Goal: Information Seeking & Learning: Learn about a topic

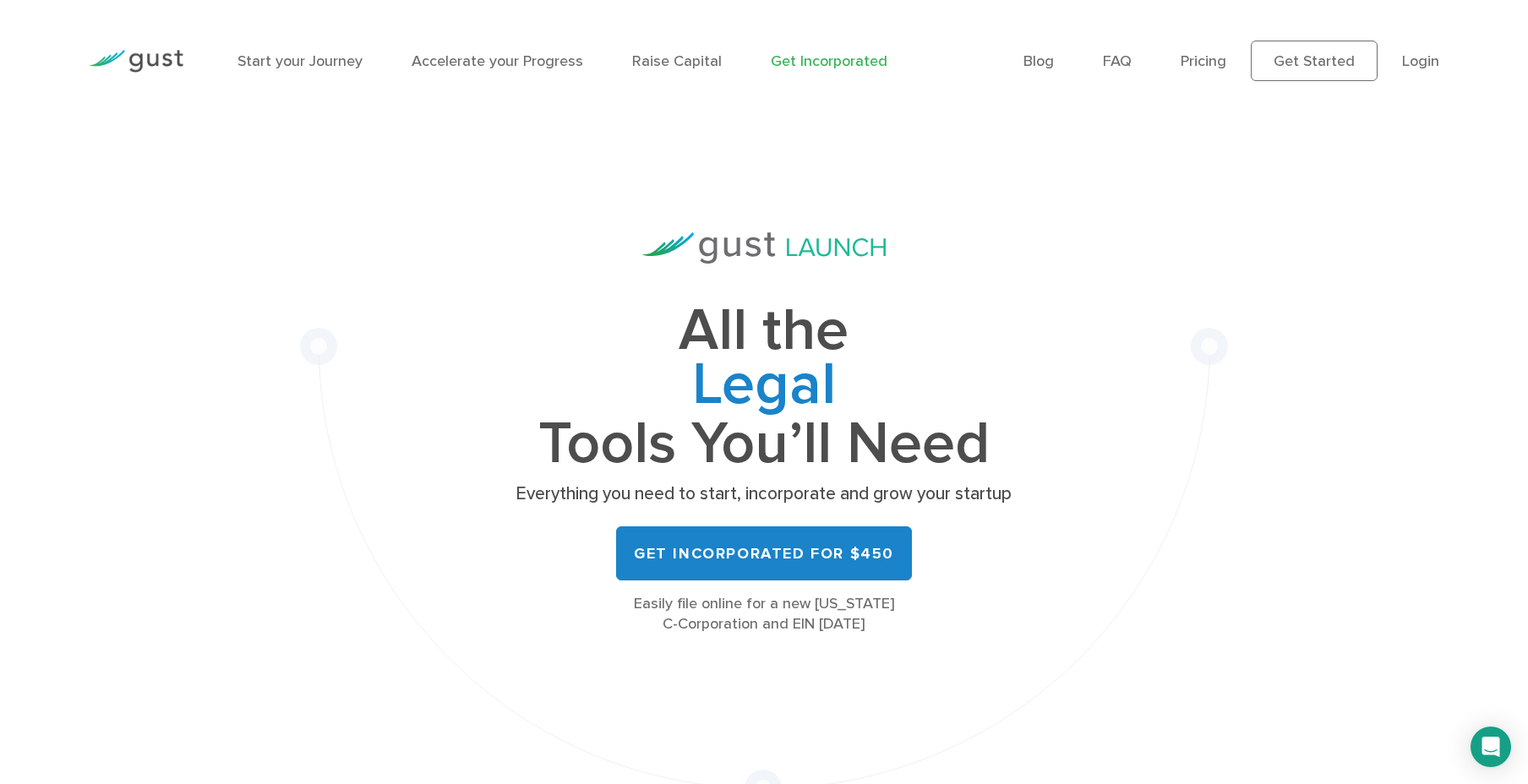
click at [149, 59] on img at bounding box center [136, 61] width 95 height 23
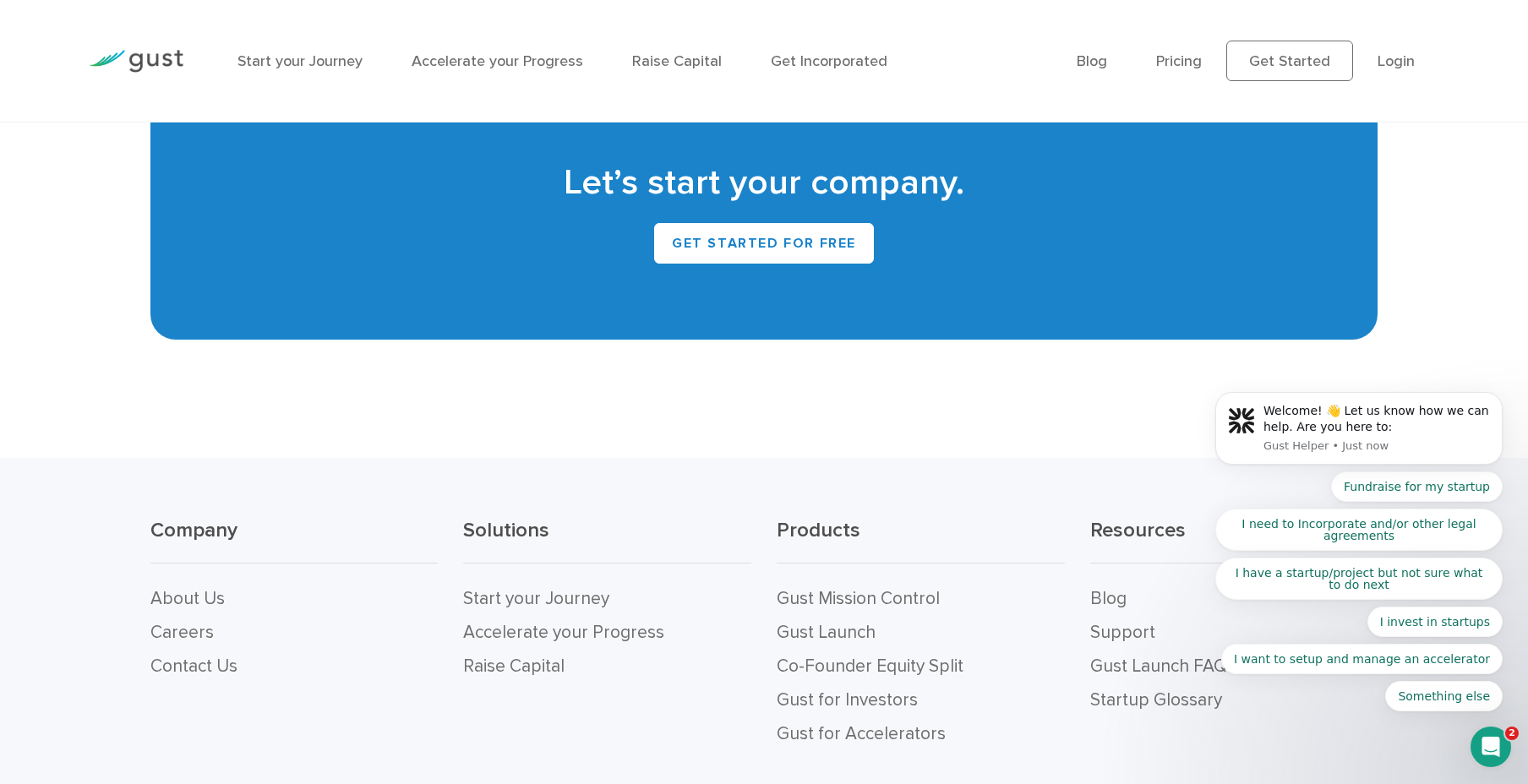
scroll to position [7656, 0]
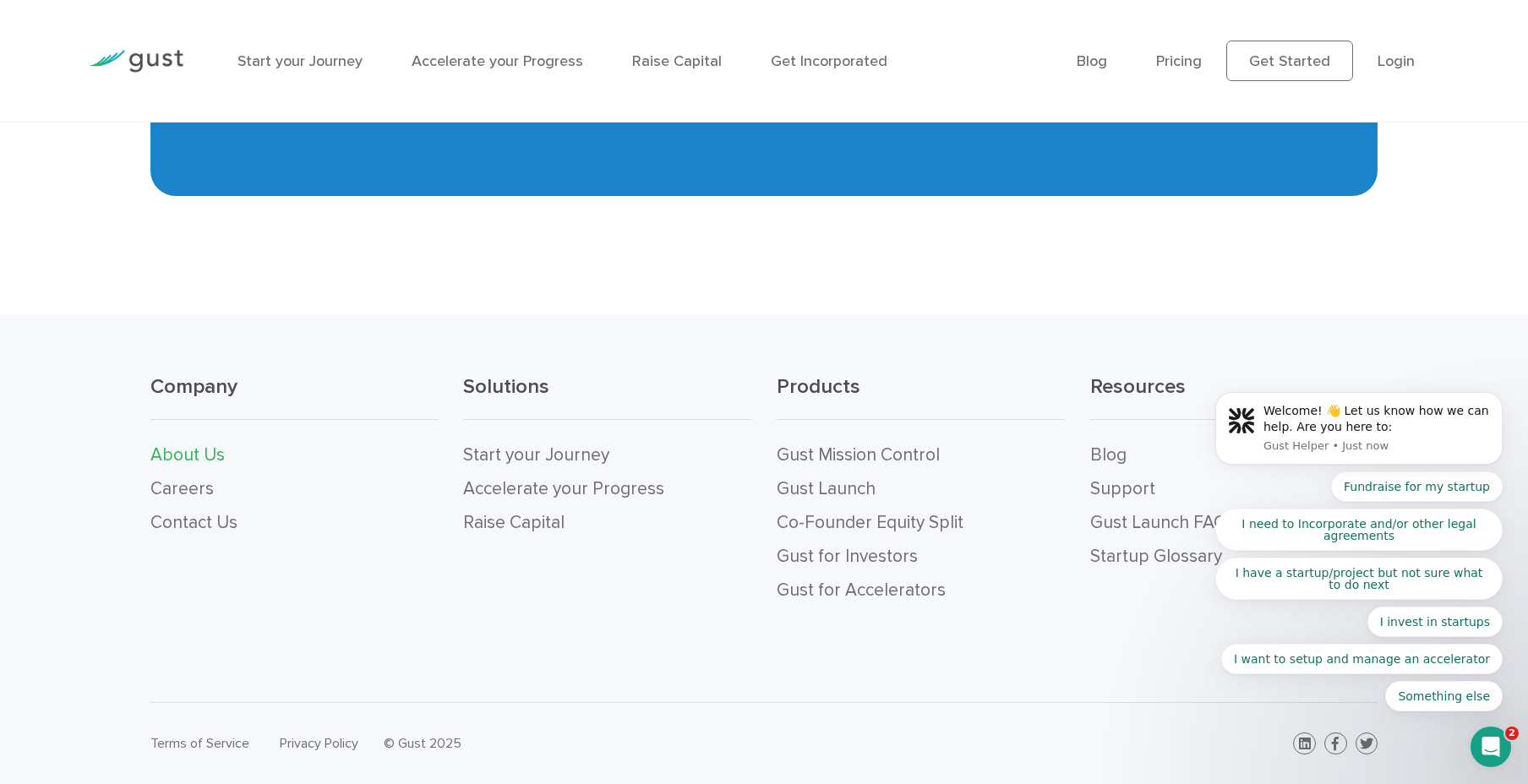
click at [198, 453] on link "About Us" at bounding box center [188, 455] width 75 height 21
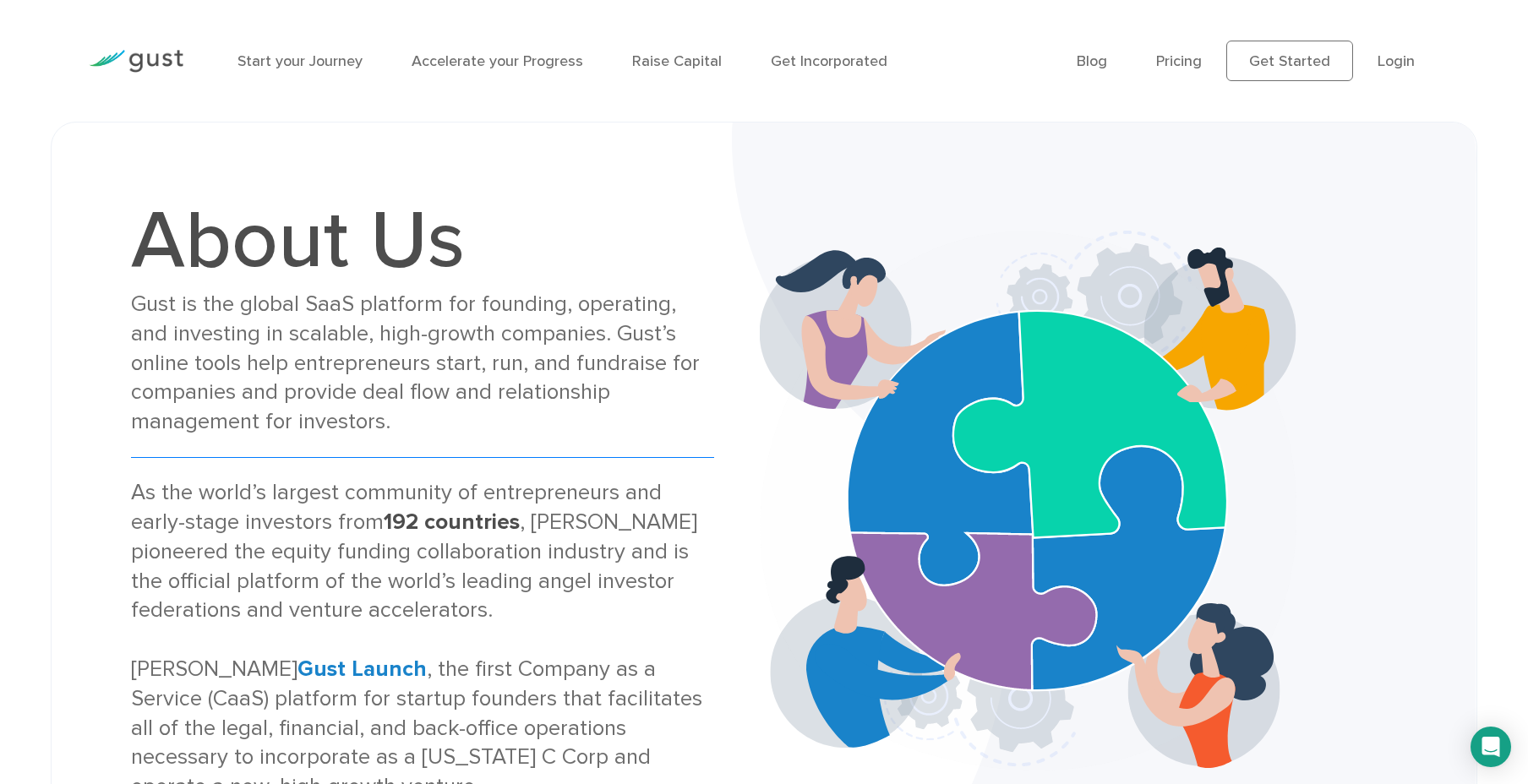
click at [372, 383] on div "Gust is the global SaaS platform for founding, operating, and investing in scal…" at bounding box center [423, 362] width 583 height 147
click at [379, 378] on div "Gust is the global SaaS platform for founding, operating, and investing in scal…" at bounding box center [423, 362] width 583 height 147
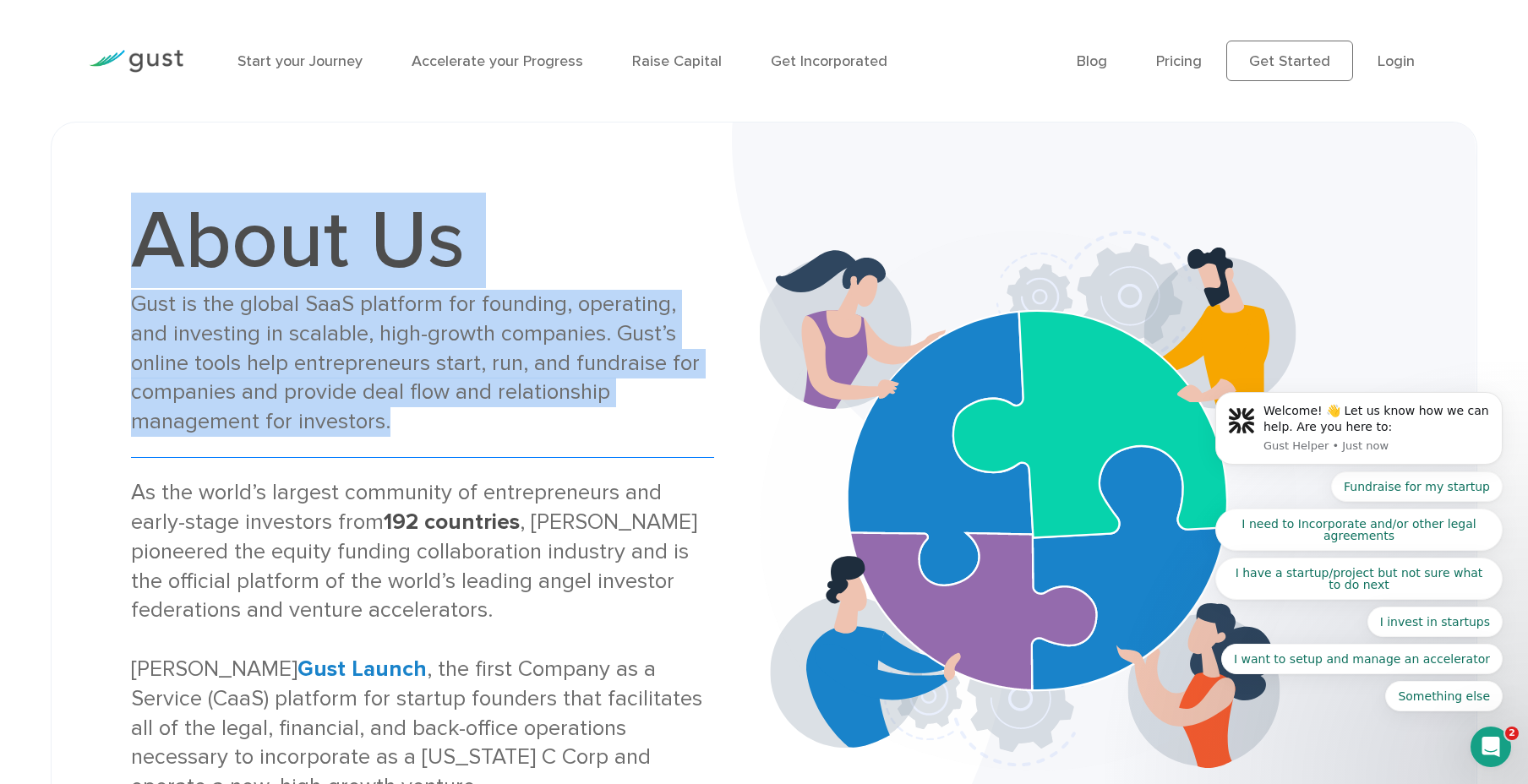
drag, startPoint x: 485, startPoint y: 431, endPoint x: 146, endPoint y: 279, distance: 371.5
click at [98, 211] on div "About Us Gust is the global SaaS platform for founding, operating, and investin…" at bounding box center [423, 501] width 683 height 602
click at [418, 409] on div "Gust is the global SaaS platform for founding, operating, and investing in scal…" at bounding box center [423, 362] width 583 height 147
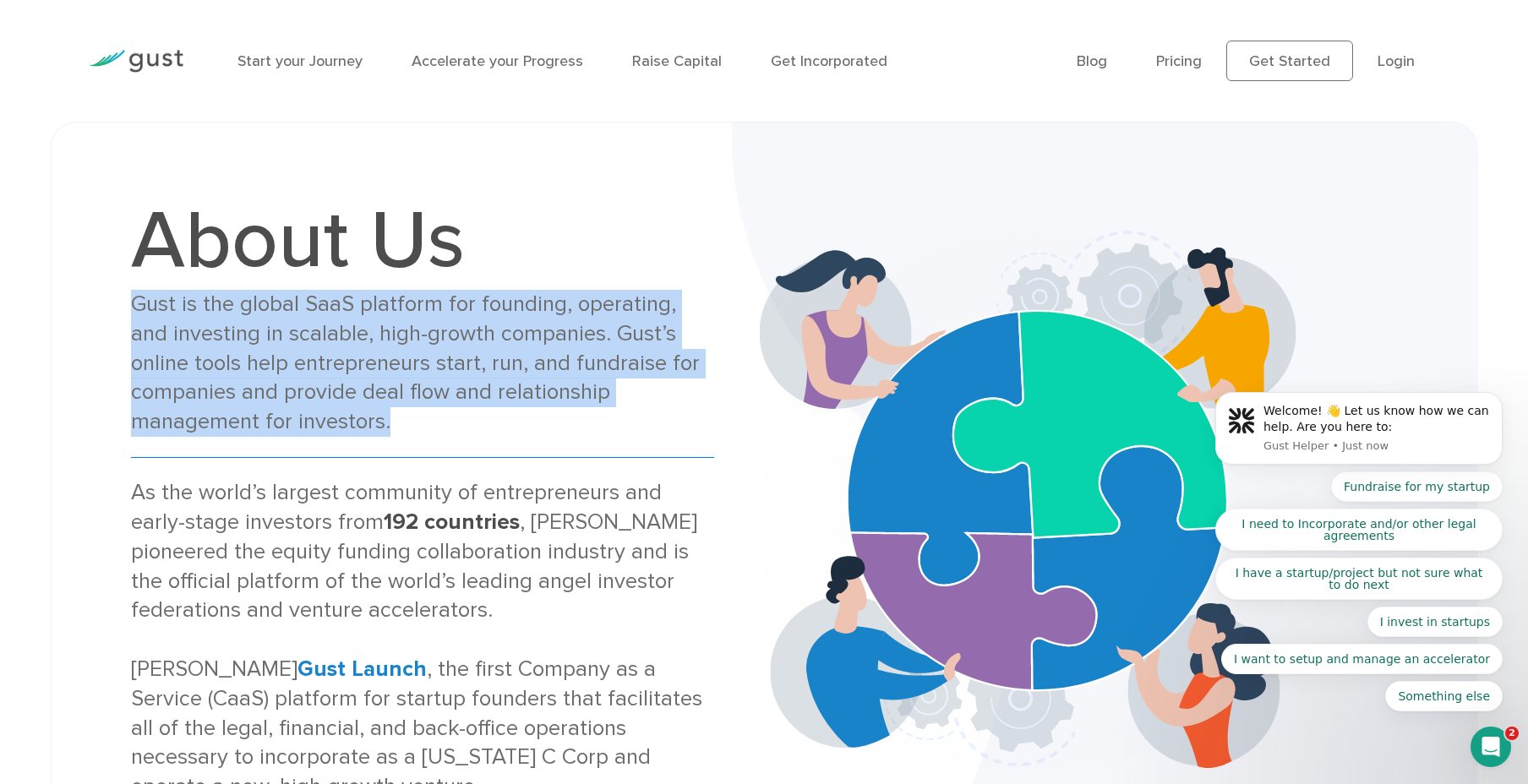
drag, startPoint x: 489, startPoint y: 437, endPoint x: 132, endPoint y: 290, distance: 386.1
click at [133, 290] on div "About Us Gust is the global SaaS platform for founding, operating, and investin…" at bounding box center [423, 501] width 583 height 602
click at [470, 399] on div "Gust is the global SaaS platform for founding, operating, and investing in scal…" at bounding box center [423, 362] width 583 height 147
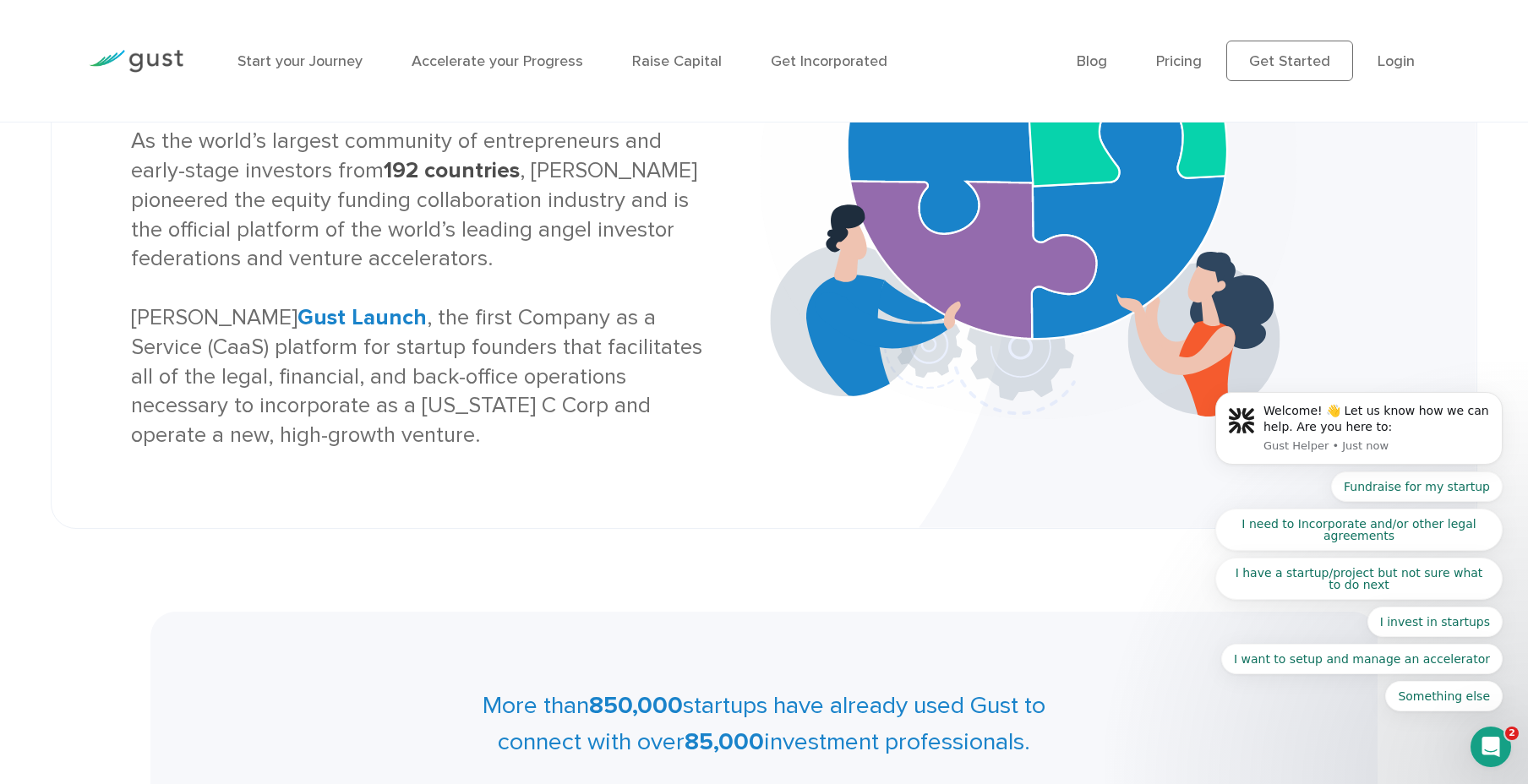
scroll to position [353, 0]
click at [566, 401] on div "As the world’s largest community of entrepreneurs and early-stage investors fro…" at bounding box center [423, 288] width 583 height 324
click at [572, 387] on div "As the world’s largest community of entrepreneurs and early-stage investors fro…" at bounding box center [423, 288] width 583 height 324
click at [540, 391] on div "As the world’s largest community of entrepreneurs and early-stage investors fro…" at bounding box center [423, 288] width 583 height 324
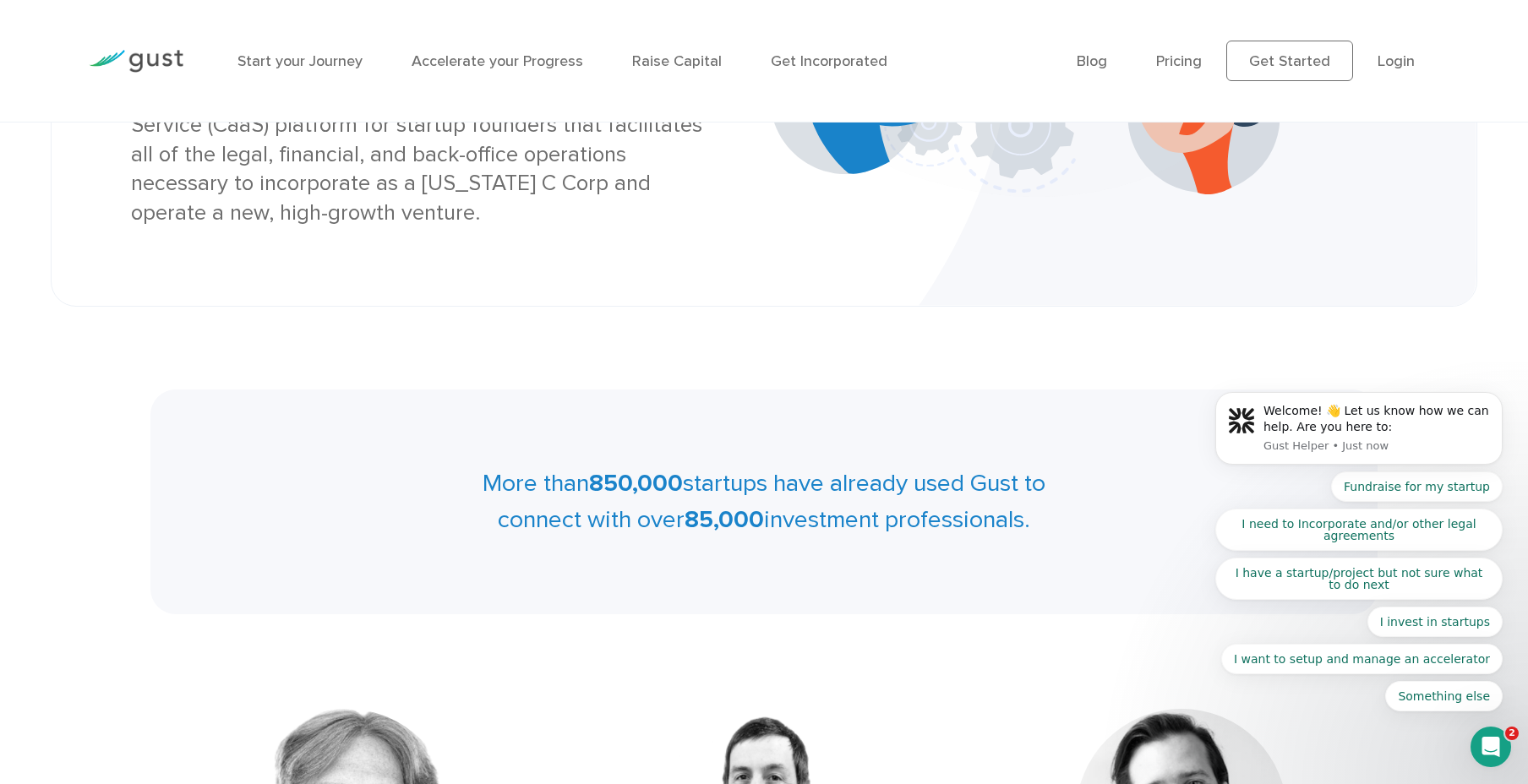
click at [519, 334] on main "About Us Gust is the global SaaS platform for founding, operating, and investin…" at bounding box center [764, 581] width 1528 height 2066
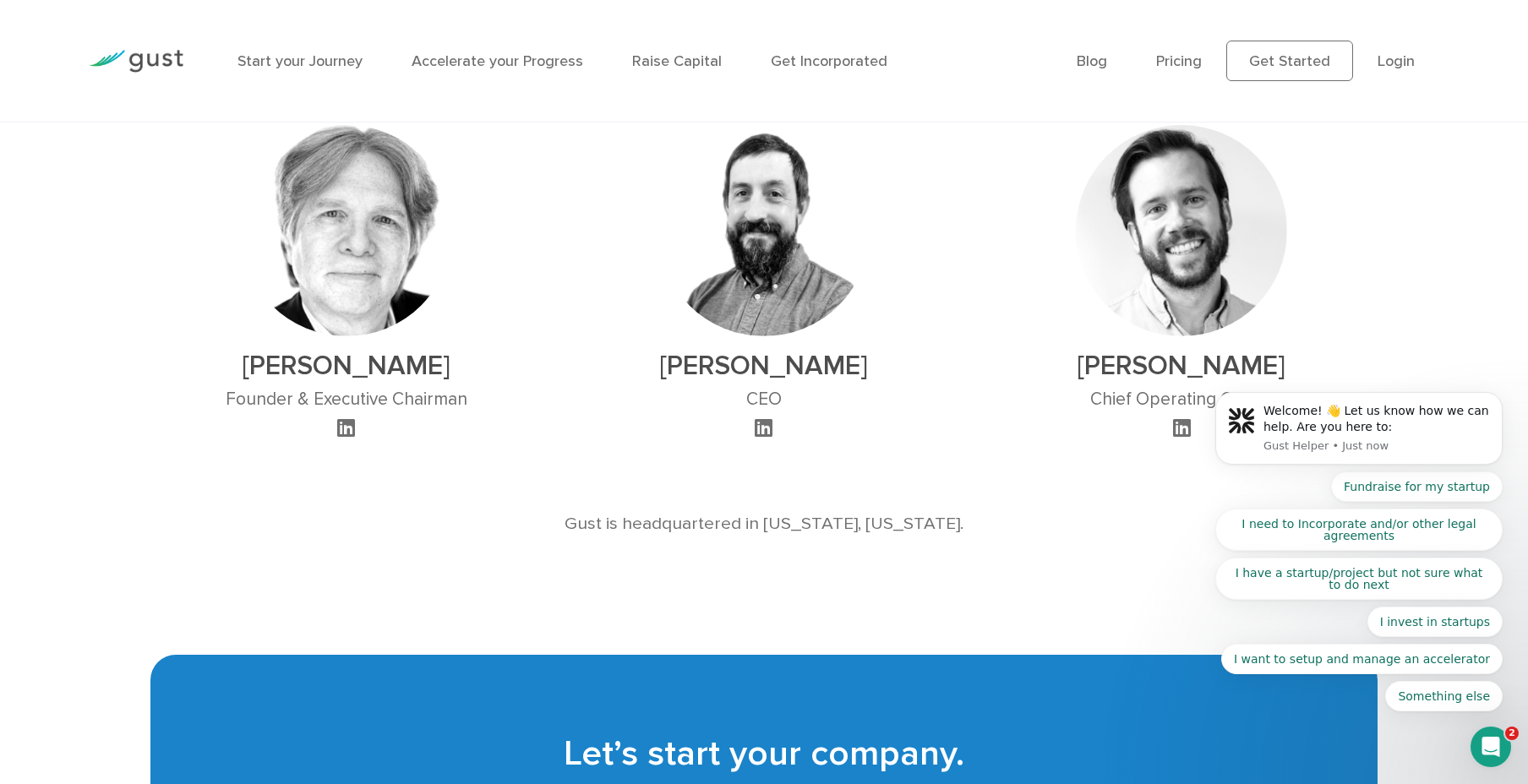
scroll to position [1131, 0]
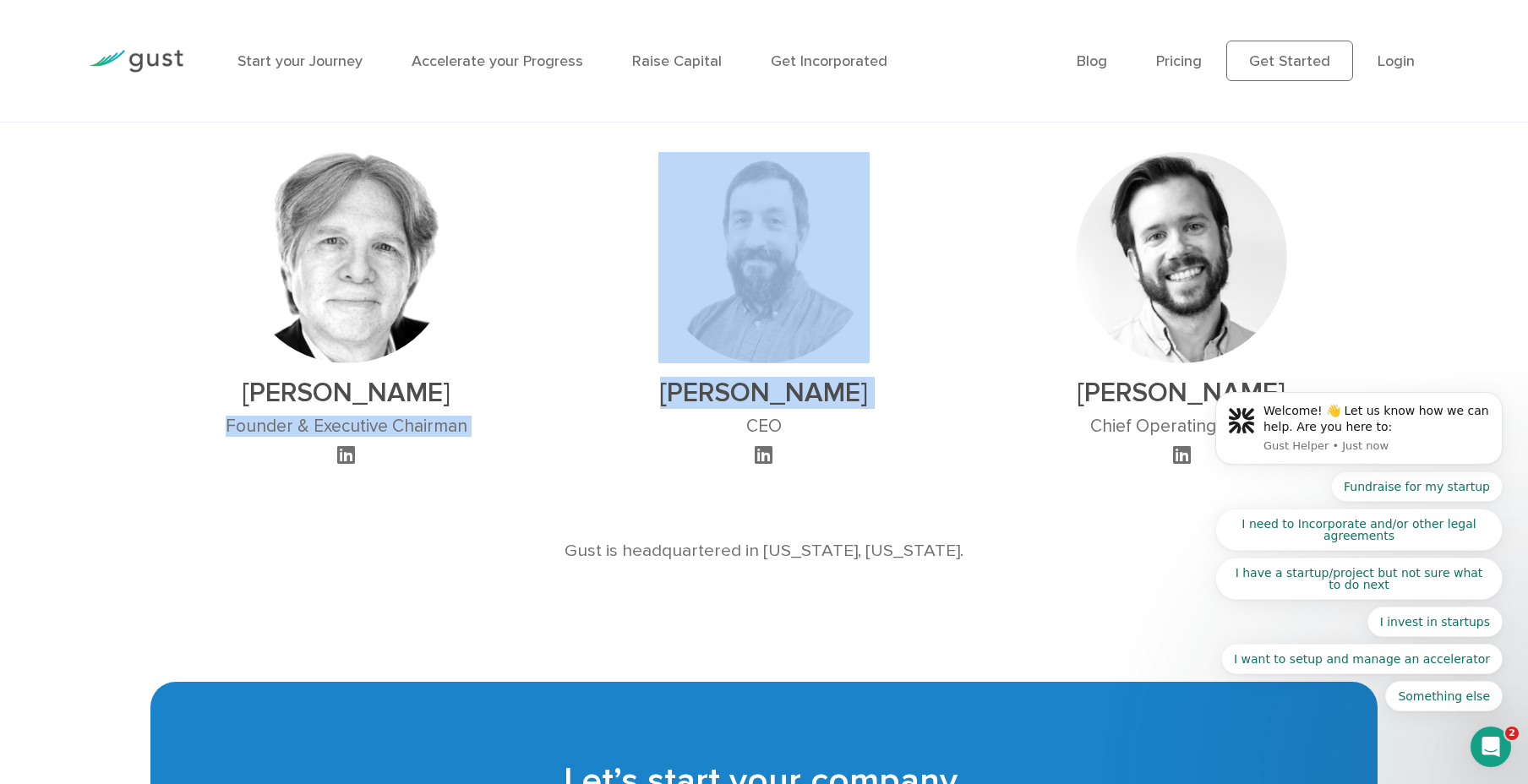
click at [559, 419] on div "David S. Rose Founder & Executive Chairman Peter Swan CEO Ryan Nash" at bounding box center [764, 296] width 1253 height 340
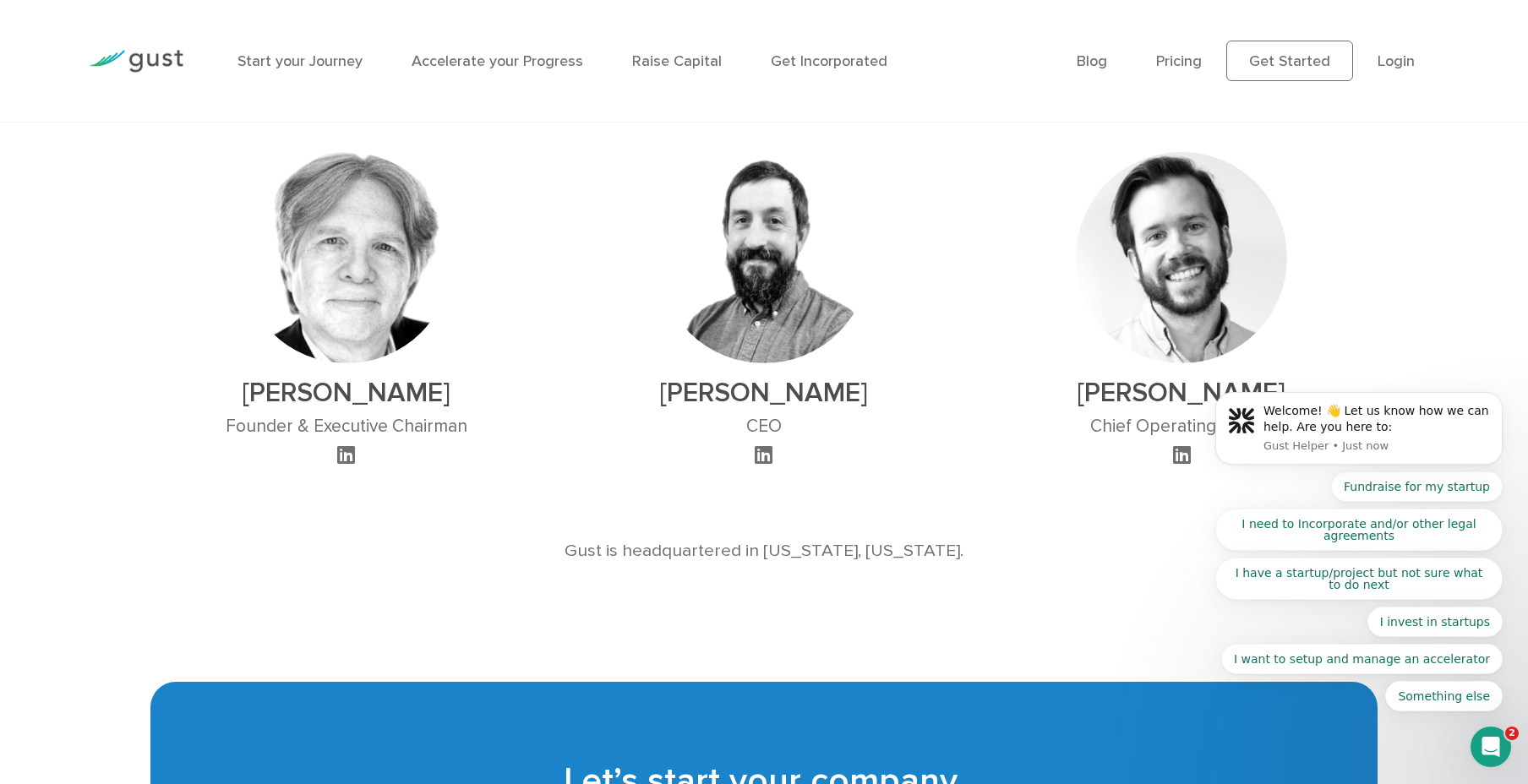
drag, startPoint x: 498, startPoint y: 424, endPoint x: 478, endPoint y: 425, distance: 20.0
click at [498, 424] on div "David S. Rose Founder & Executive Chairman" at bounding box center [347, 296] width 418 height 340
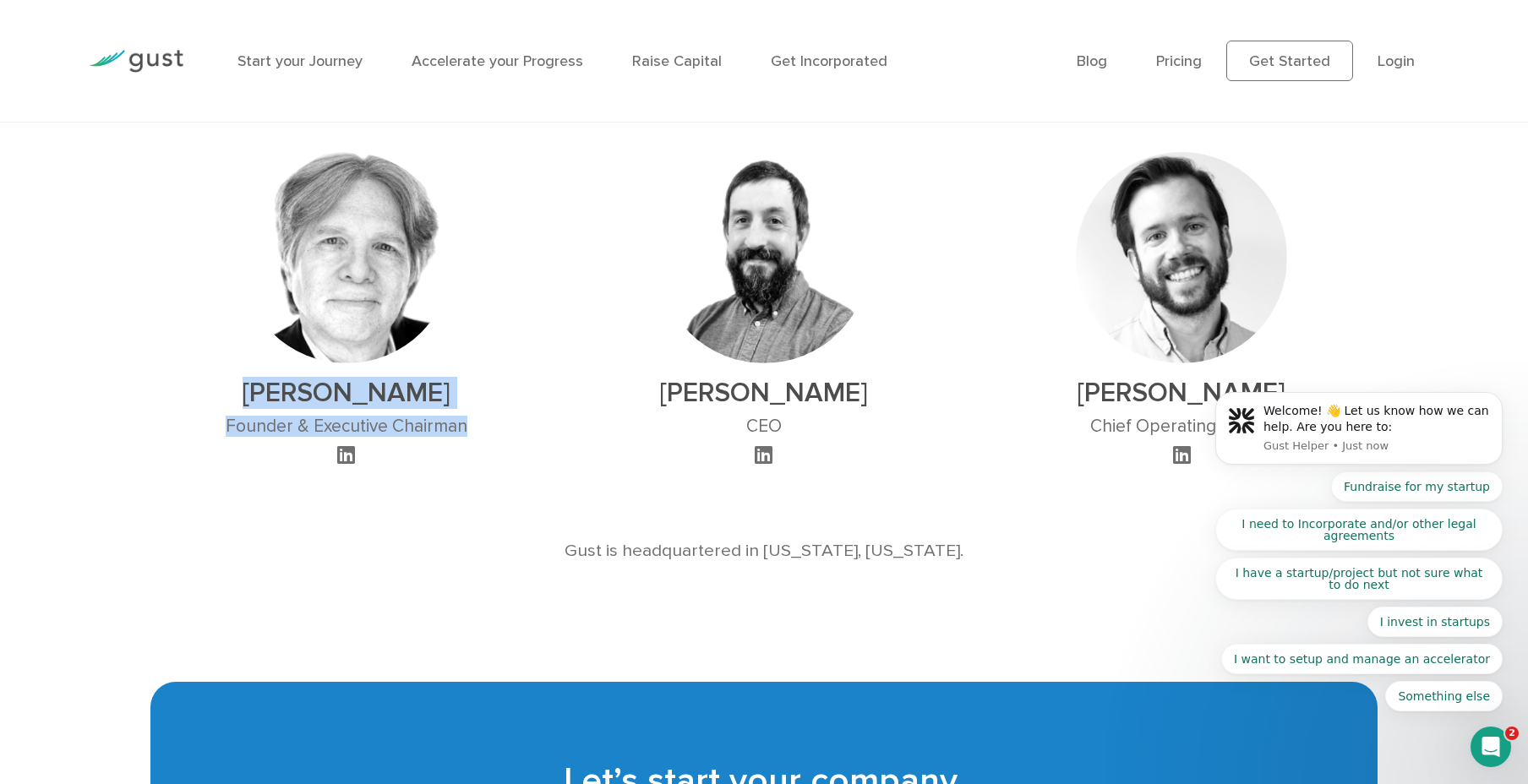
drag, startPoint x: 473, startPoint y: 423, endPoint x: 218, endPoint y: 383, distance: 258.1
click at [220, 383] on div "David S. Rose Founder & Executive Chairman" at bounding box center [347, 296] width 418 height 340
click at [218, 383] on div "David S. Rose Founder & Executive Chairman" at bounding box center [347, 296] width 418 height 340
drag, startPoint x: 212, startPoint y: 385, endPoint x: 502, endPoint y: 422, distance: 292.4
click at [498, 421] on div "David S. Rose Founder & Executive Chairman" at bounding box center [347, 296] width 418 height 340
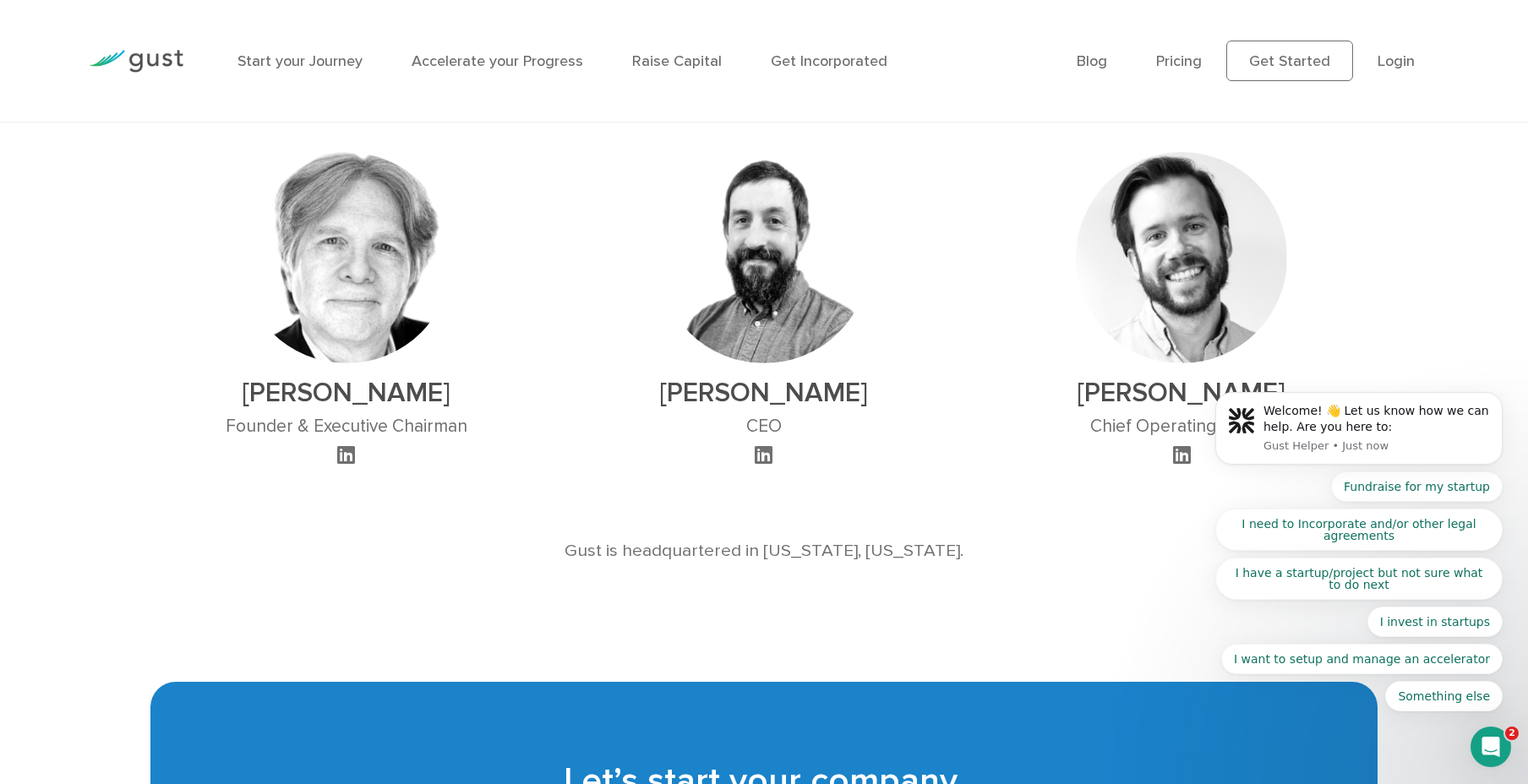
click at [520, 422] on div "David S. Rose Founder & Executive Chairman" at bounding box center [347, 296] width 418 height 340
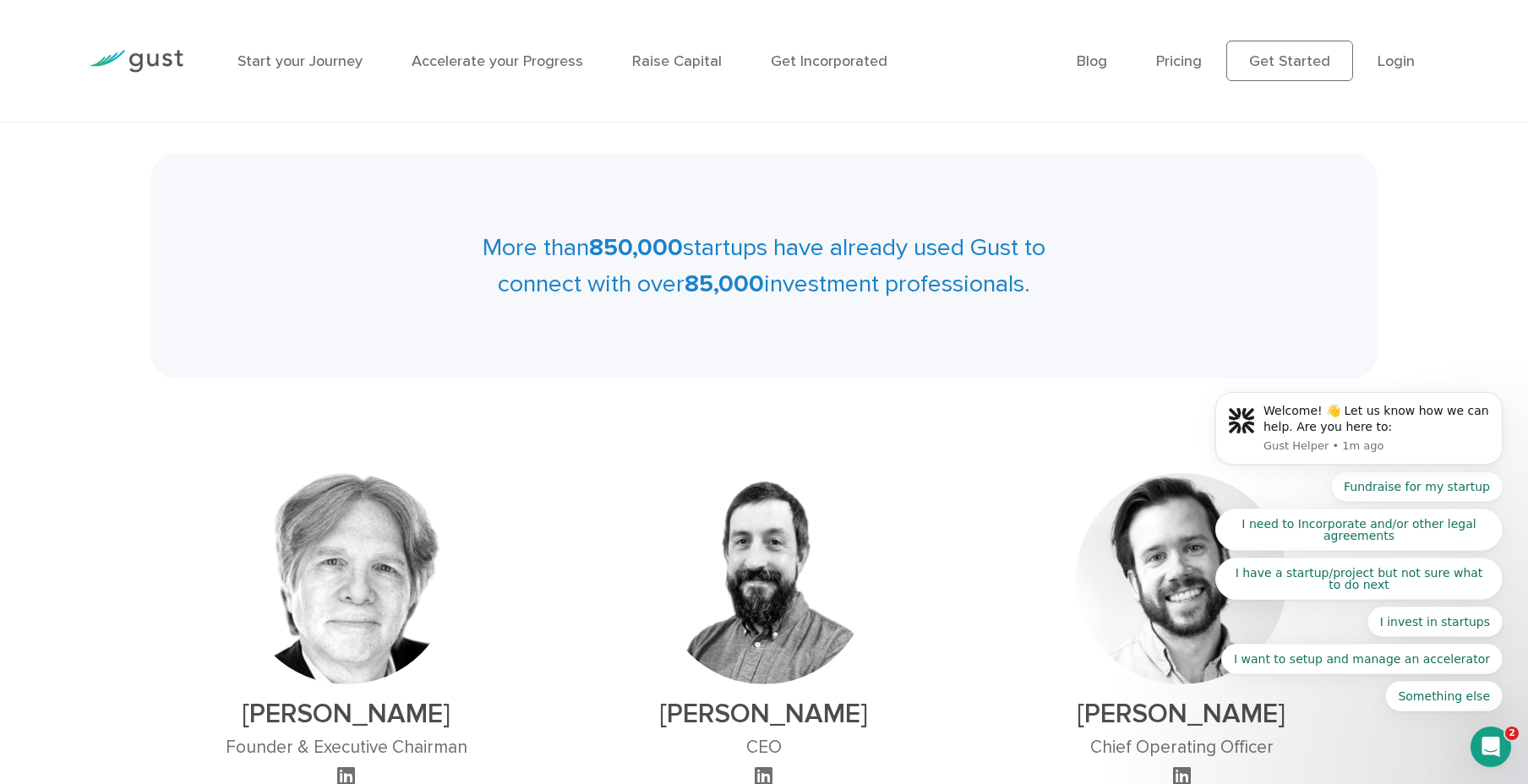
scroll to position [0, 0]
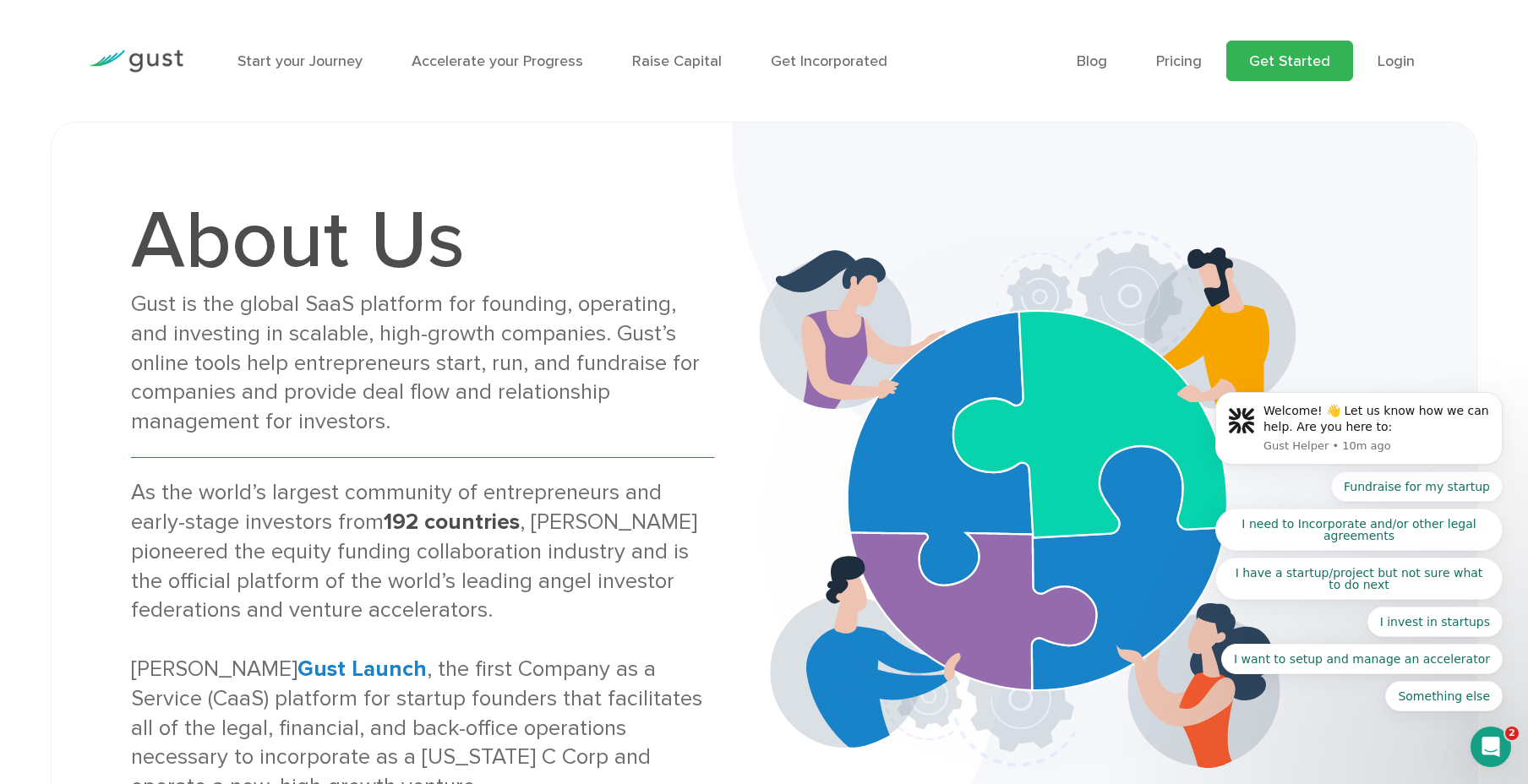
click at [1276, 68] on link "Get Started" at bounding box center [1289, 60] width 127 height 40
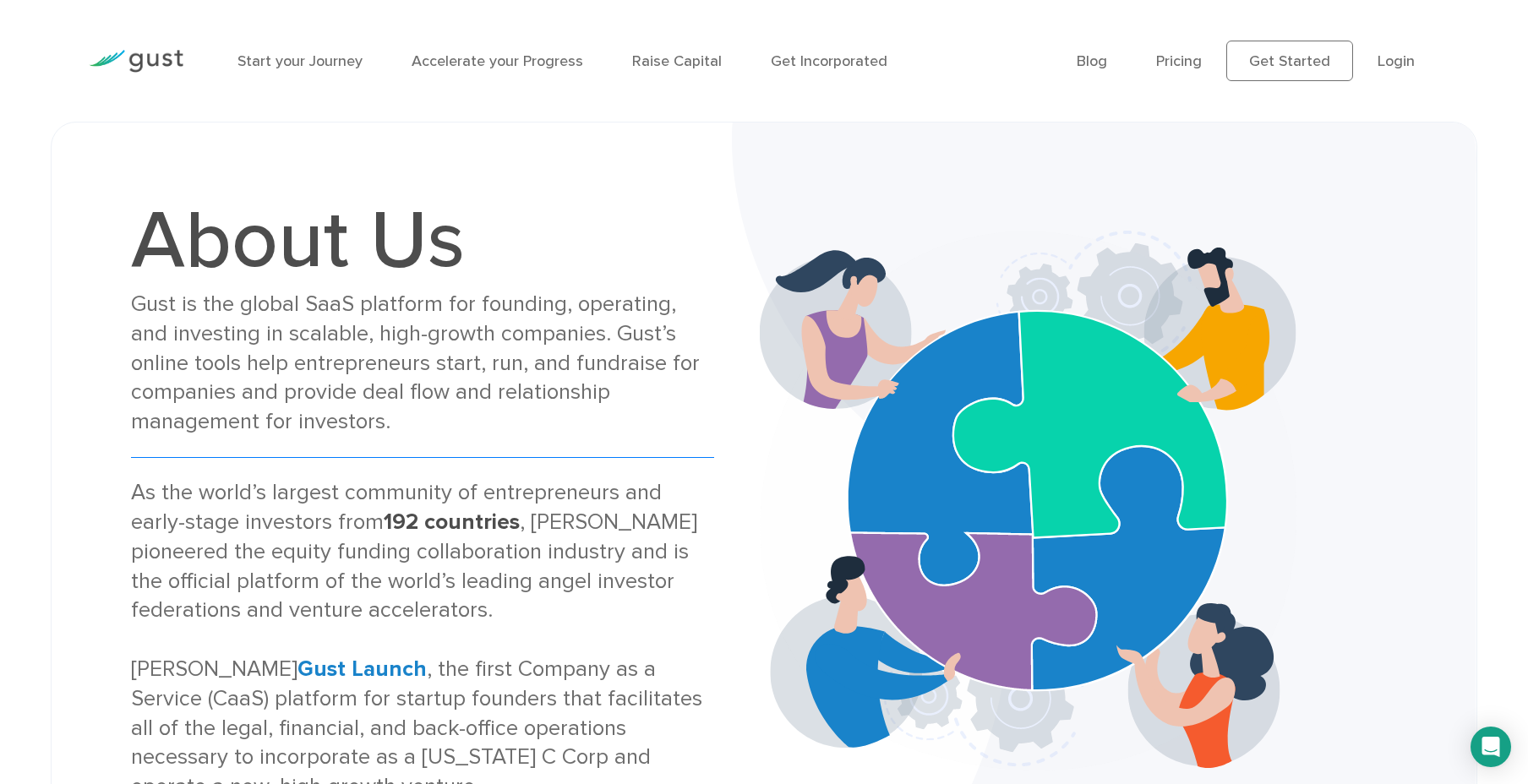
click at [493, 348] on div "Gust is the global SaaS platform for founding, operating, and investing in scal…" at bounding box center [423, 362] width 583 height 147
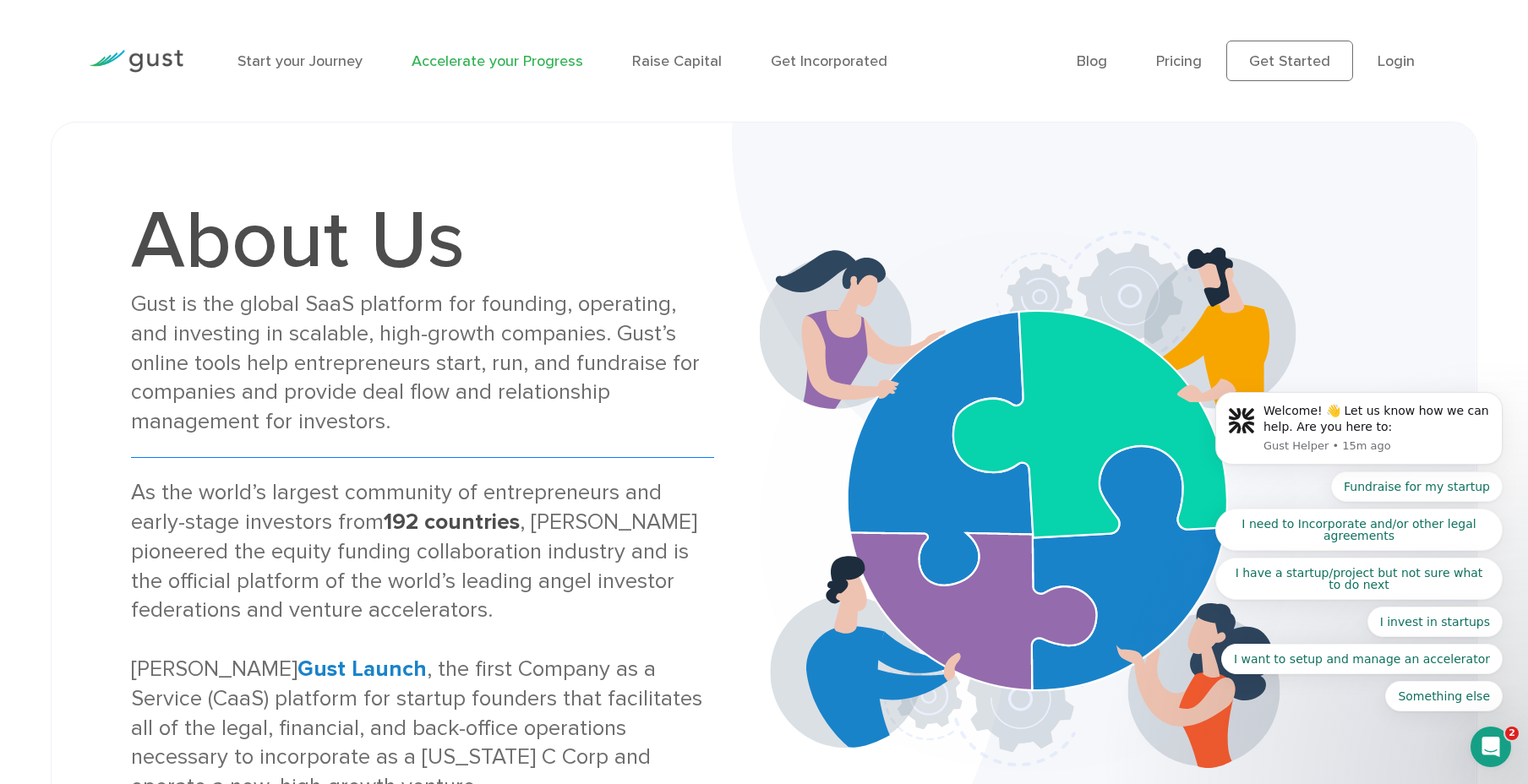
click at [475, 60] on link "Accelerate your Progress" at bounding box center [497, 61] width 172 height 18
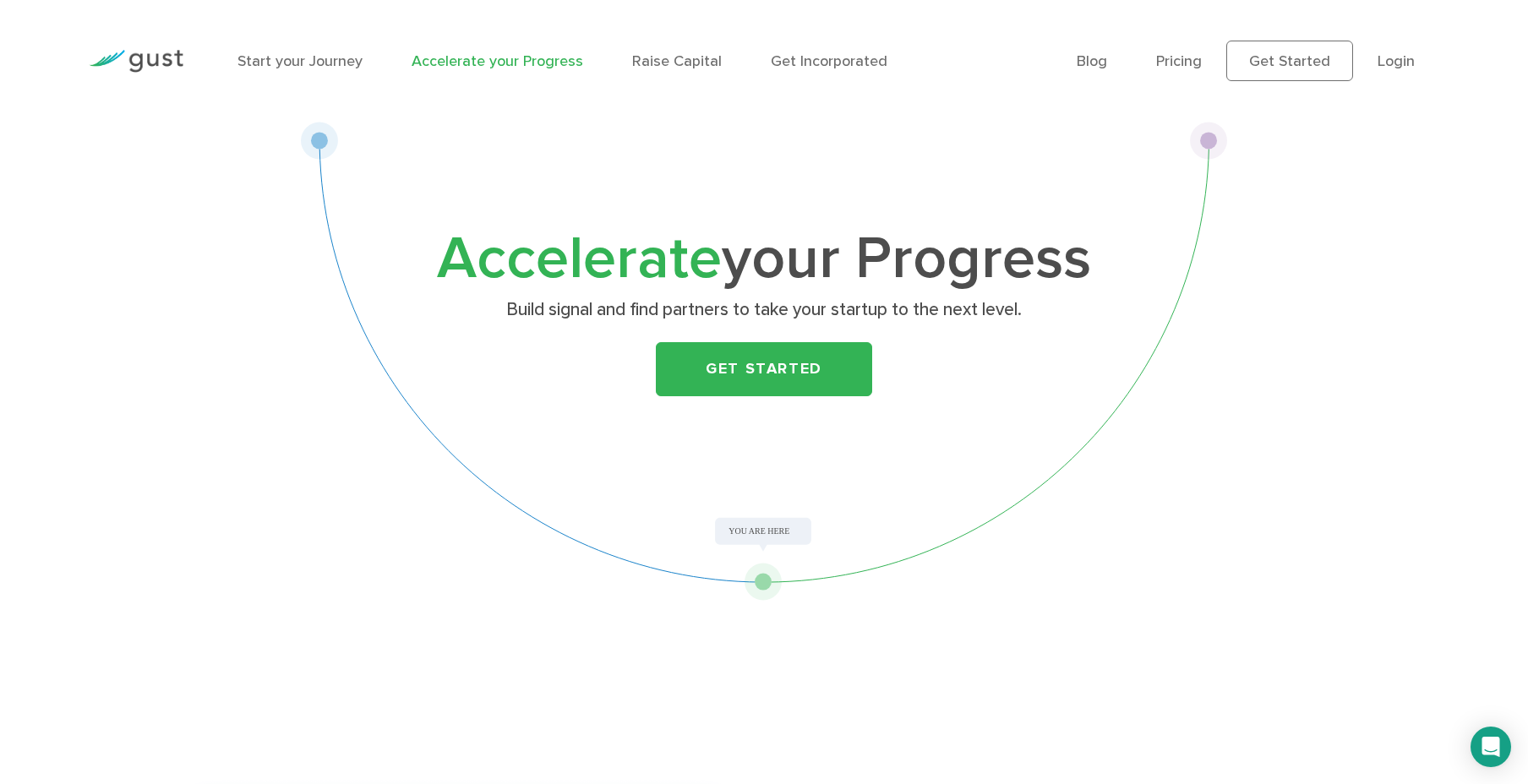
click at [617, 276] on span "Accelerate" at bounding box center [579, 259] width 285 height 71
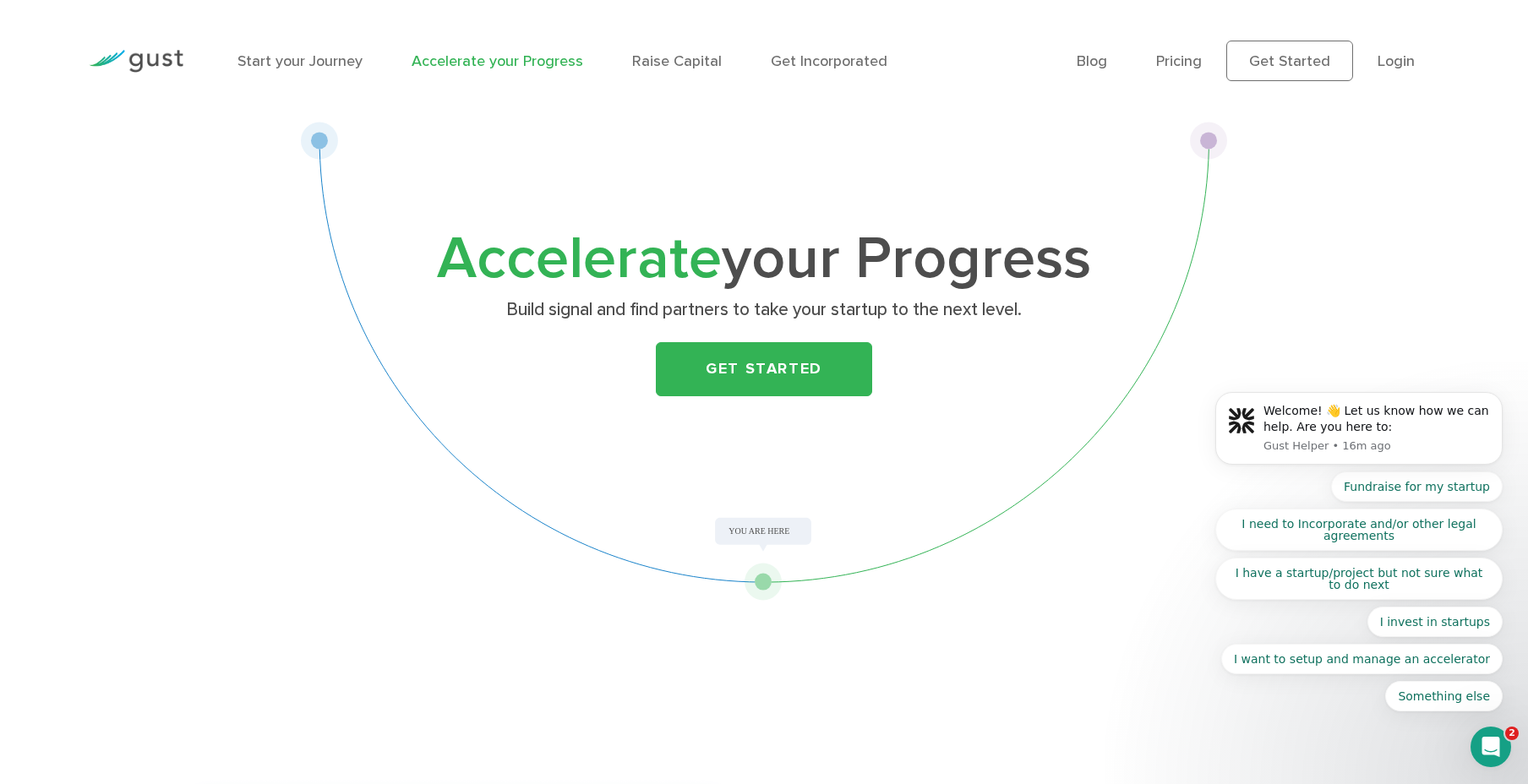
click at [981, 253] on h1 "Accelerate your Progress" at bounding box center [764, 259] width 667 height 54
click at [867, 246] on h1 "Accelerate your Progress" at bounding box center [764, 259] width 667 height 54
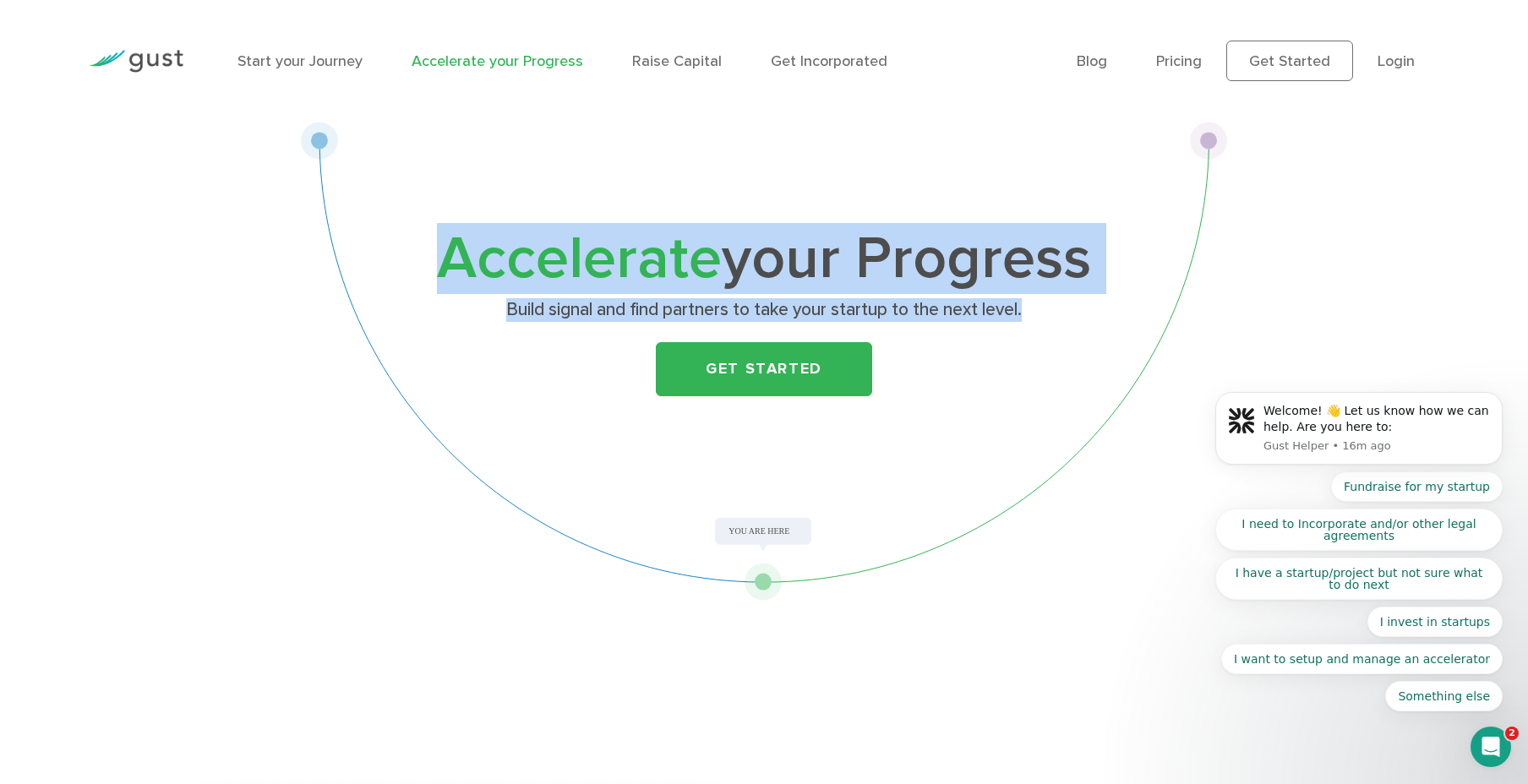
drag, startPoint x: 1032, startPoint y: 310, endPoint x: 385, endPoint y: 207, distance: 655.1
click at [385, 207] on div "Accelerate your Progress Build signal and find partners to take your startup to…" at bounding box center [764, 361] width 928 height 479
click at [403, 209] on div "Accelerate your Progress Build signal and find partners to take your startup to…" at bounding box center [764, 361] width 928 height 479
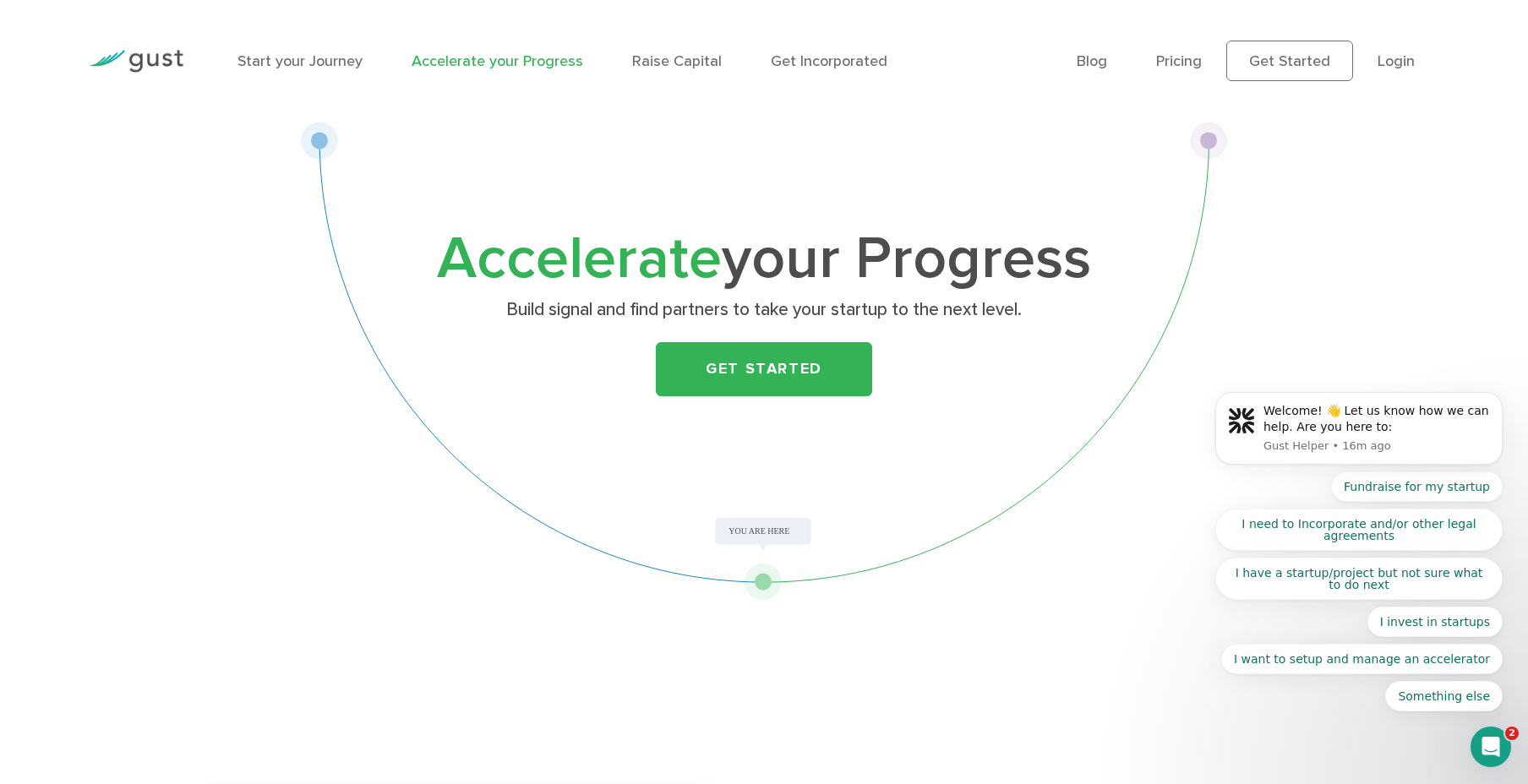
drag, startPoint x: 636, startPoint y: 239, endPoint x: 690, endPoint y: 224, distance: 56.0
click at [636, 239] on span "Accelerate" at bounding box center [579, 259] width 285 height 71
click at [1030, 295] on div "Accelerate your Progress Build signal and find partners to take your startup to…" at bounding box center [764, 324] width 667 height 184
click at [937, 276] on h1 "Accelerate your Progress" at bounding box center [764, 259] width 667 height 54
drag, startPoint x: 928, startPoint y: 270, endPoint x: 901, endPoint y: 261, distance: 28.5
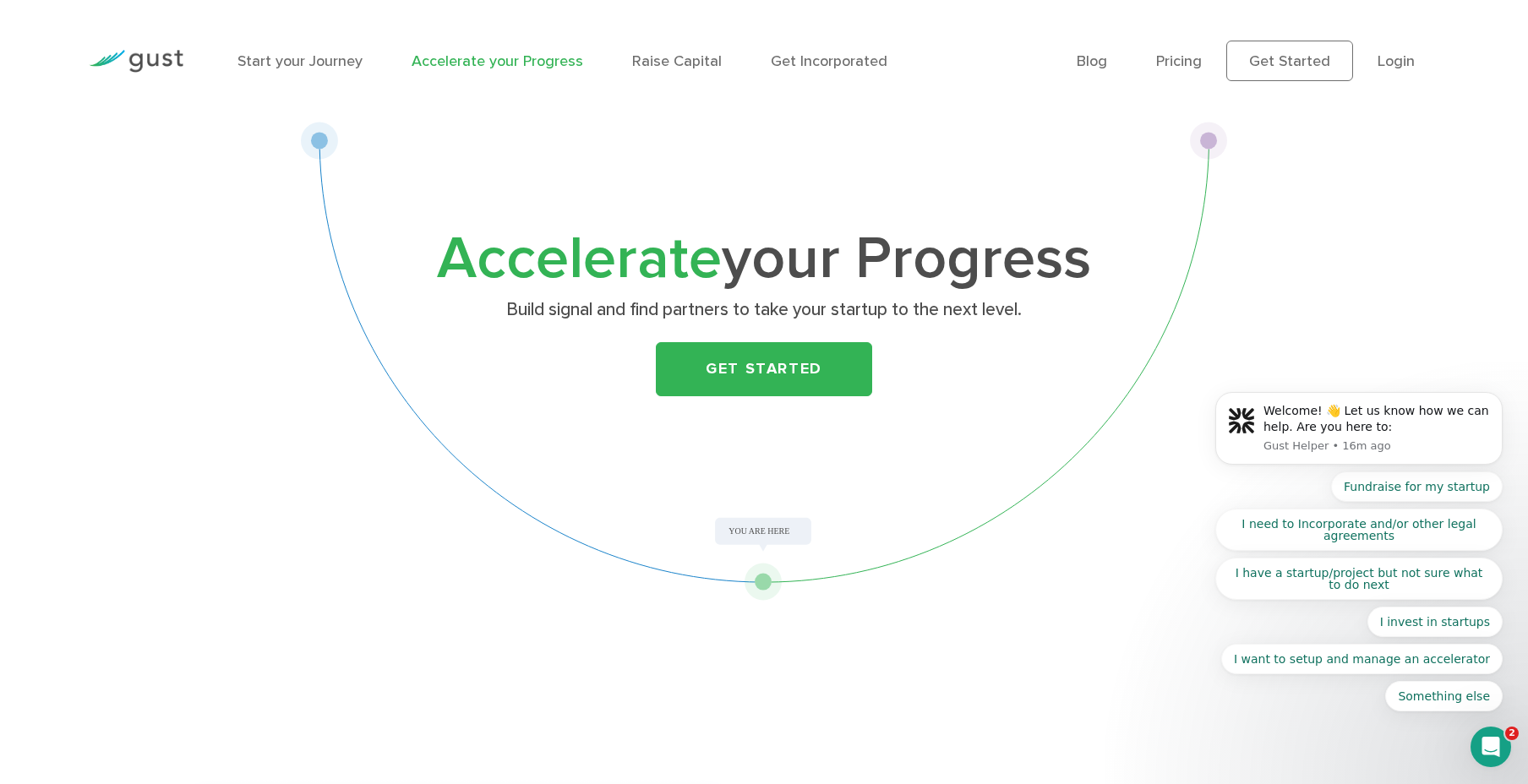
click at [928, 270] on h1 "Accelerate your Progress" at bounding box center [764, 259] width 667 height 54
click at [901, 258] on h1 "Accelerate your Progress" at bounding box center [764, 259] width 667 height 54
click at [914, 261] on h1 "Accelerate your Progress" at bounding box center [764, 259] width 667 height 54
click at [950, 242] on h1 "Accelerate your Progress" at bounding box center [764, 259] width 667 height 54
click at [953, 239] on h1 "Accelerate your Progress" at bounding box center [764, 259] width 667 height 54
